Goal: Task Accomplishment & Management: Use online tool/utility

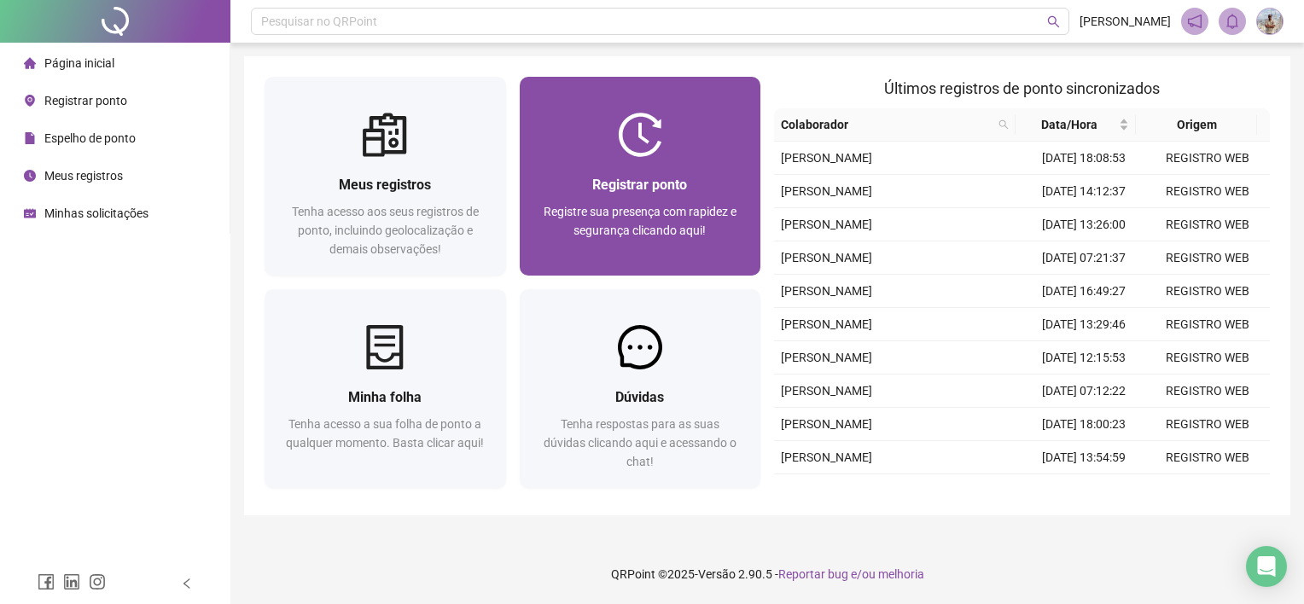
click at [596, 163] on div "Registrar ponto Registre sua presença com rapidez e segurança clicando aqui!" at bounding box center [641, 216] width 242 height 119
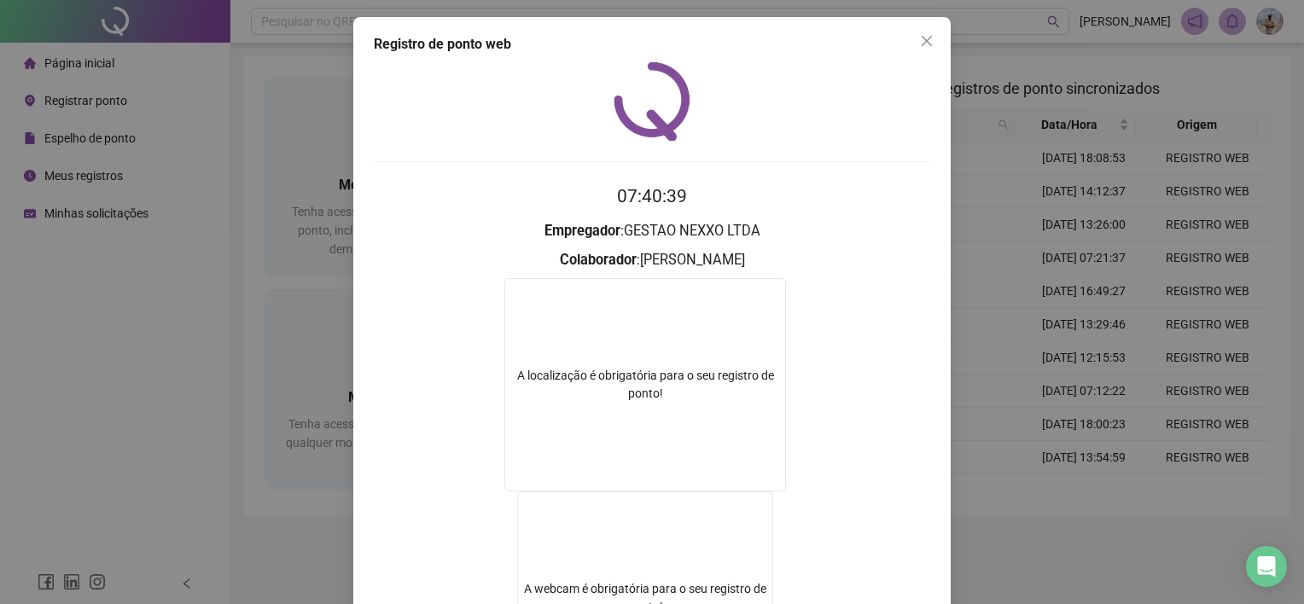
click at [993, 338] on div "Registro de ponto web 07:40:39 Empregador : GESTAO NEXXO LTDA Colaborador : [PE…" at bounding box center [652, 302] width 1304 height 604
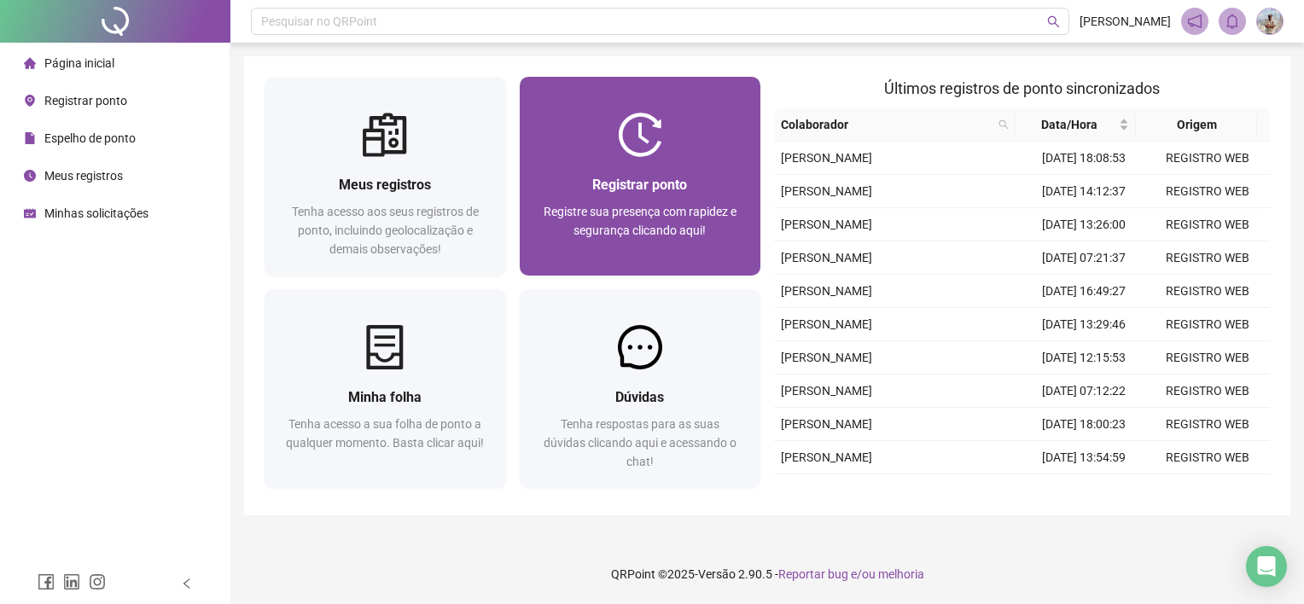
click at [682, 219] on span "Registre sua presença com rapidez e segurança clicando aqui!" at bounding box center [640, 221] width 193 height 32
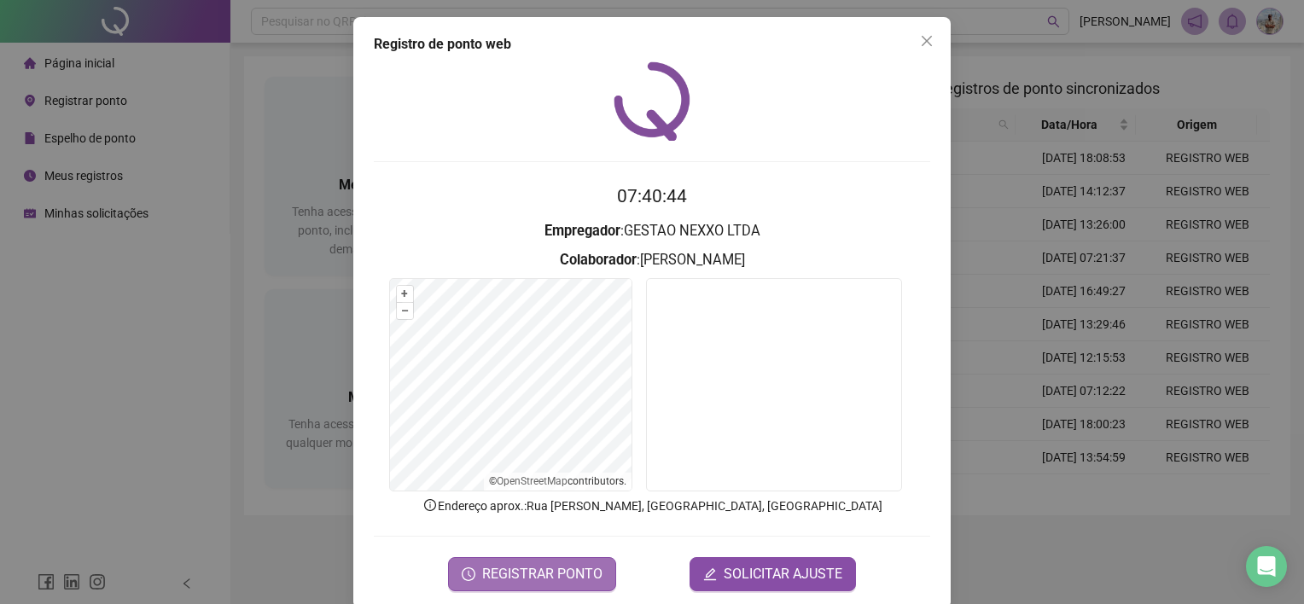
click at [569, 579] on span "REGISTRAR PONTO" at bounding box center [542, 574] width 120 height 20
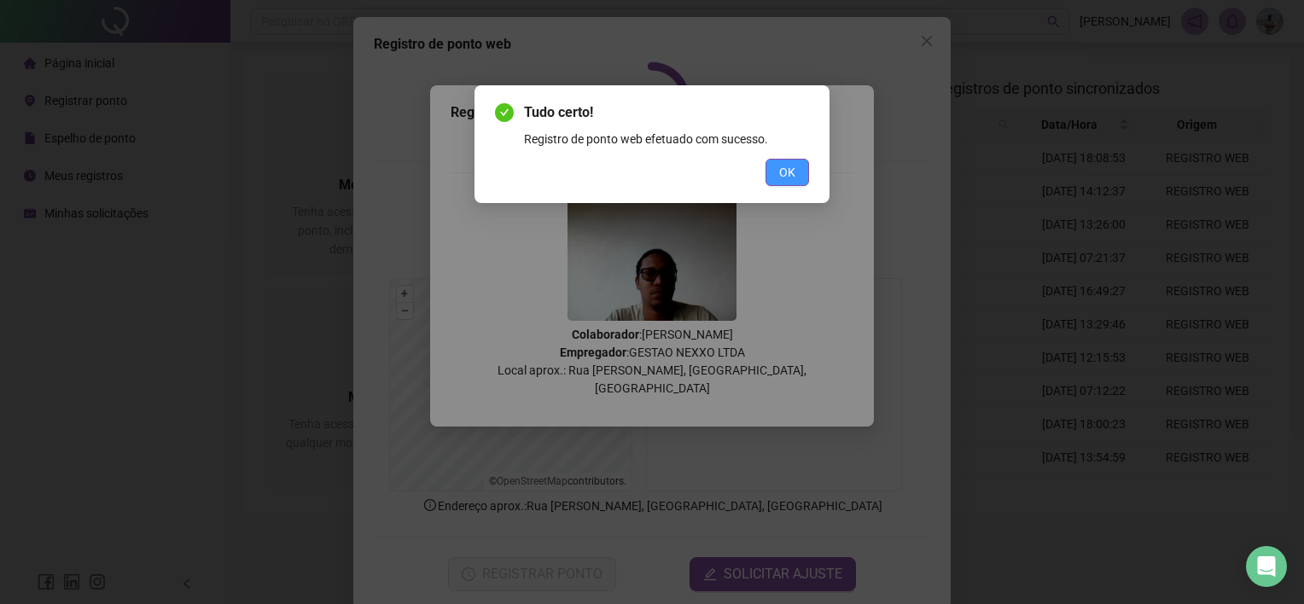
click at [782, 176] on span "OK" at bounding box center [787, 172] width 16 height 19
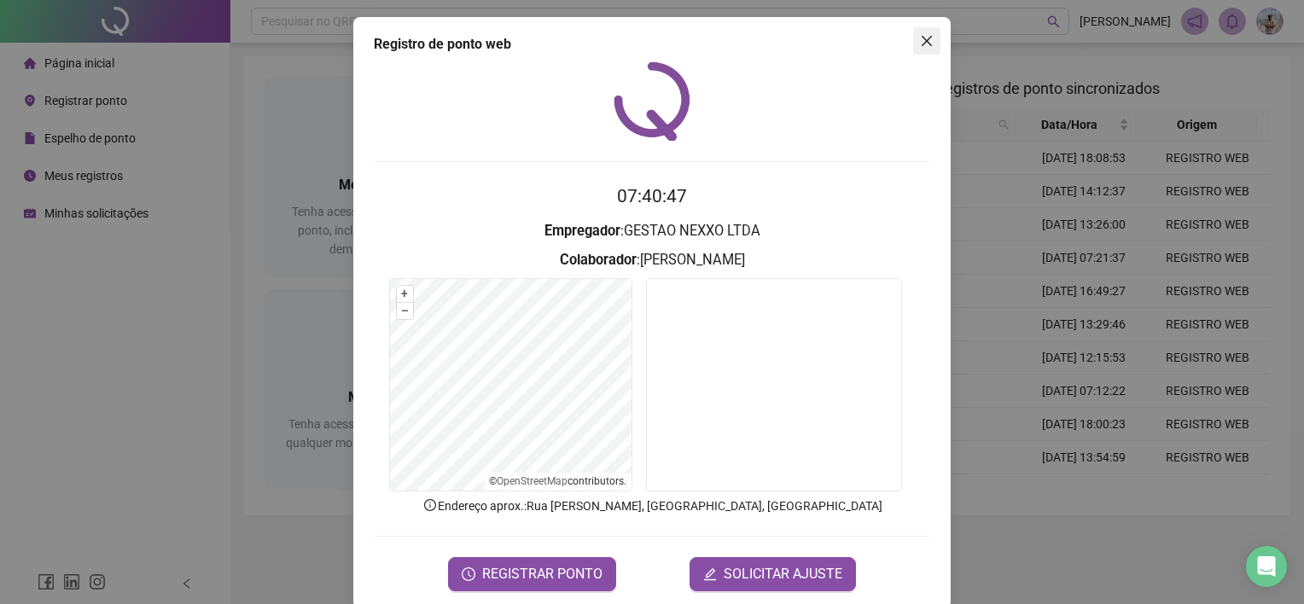
click at [922, 39] on icon "close" at bounding box center [927, 41] width 10 height 10
